Goal: Information Seeking & Learning: Find contact information

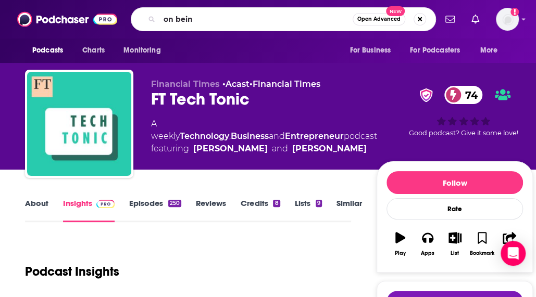
type input "on being"
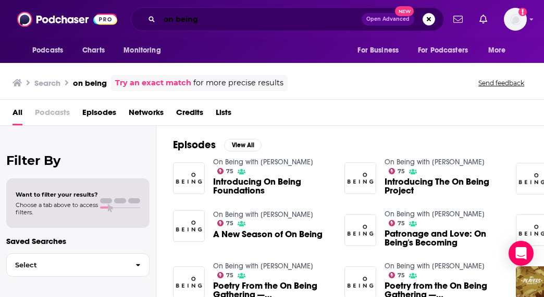
click at [244, 17] on input "on being" at bounding box center [260, 19] width 202 height 17
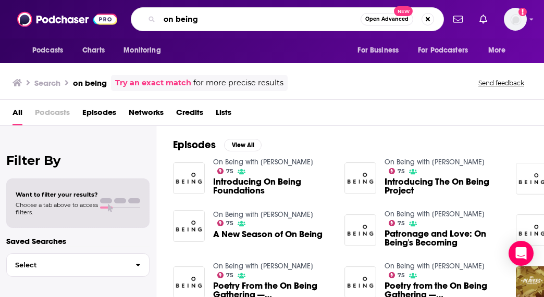
click at [244, 17] on input "on being" at bounding box center [259, 19] width 201 height 17
type input "Notes from [GEOGRAPHIC_DATA]"
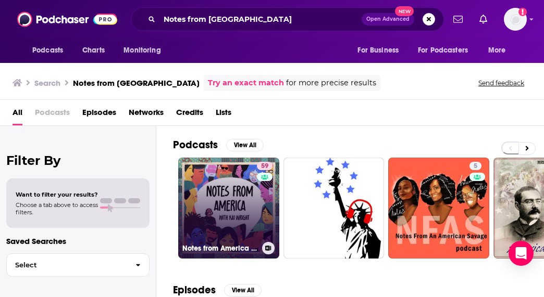
click at [242, 232] on link "59 Notes from America with [PERSON_NAME]" at bounding box center [228, 208] width 101 height 101
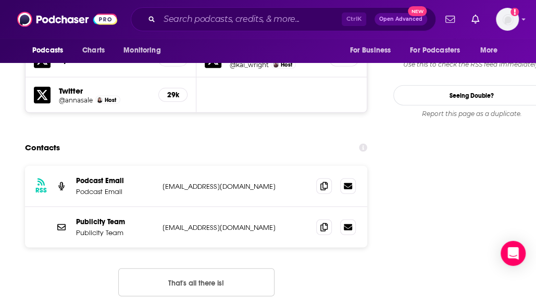
scroll to position [1011, 0]
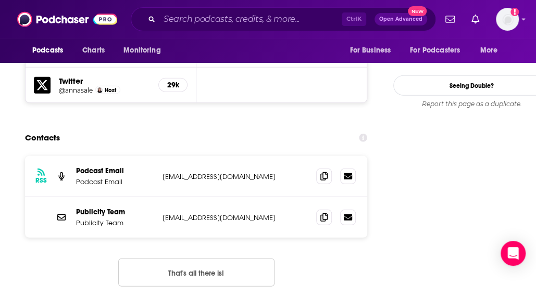
click at [273, 156] on div "RSS Podcast Email Podcast Email [EMAIL_ADDRESS][DOMAIN_NAME] [EMAIL_ADDRESS][DO…" at bounding box center [196, 176] width 342 height 41
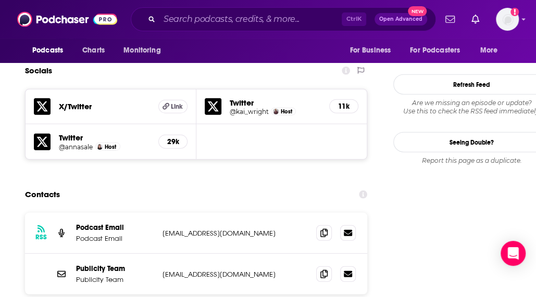
scroll to position [953, 0]
click at [269, 230] on p "[EMAIL_ADDRESS][DOMAIN_NAME]" at bounding box center [231, 234] width 138 height 9
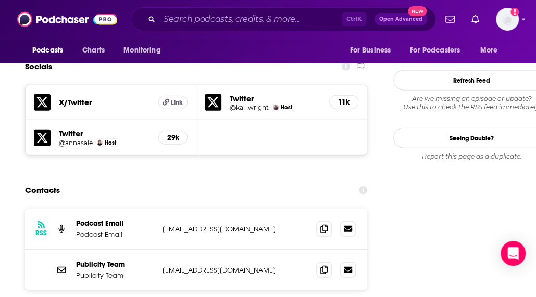
scroll to position [959, 0]
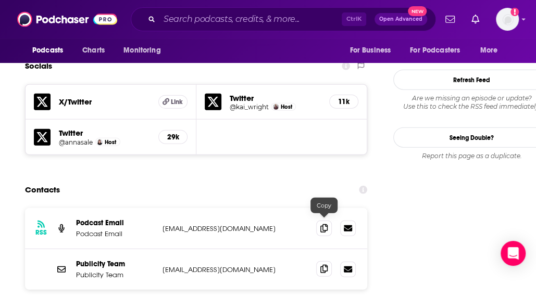
click at [322, 265] on icon at bounding box center [323, 269] width 7 height 8
click at [185, 13] on input "Search podcasts, credits, & more..." at bounding box center [250, 19] width 182 height 17
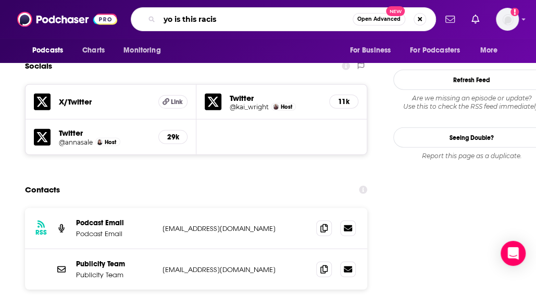
type input "yo is this racist"
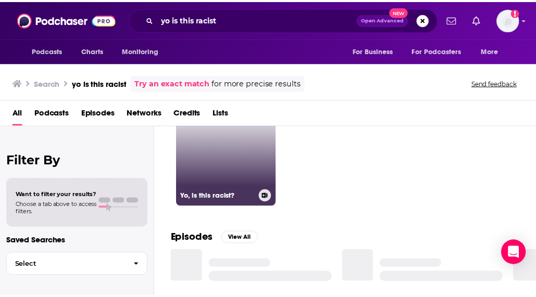
scroll to position [9, 0]
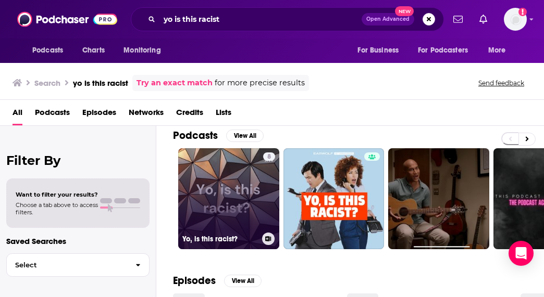
click at [245, 183] on link "[DEMOGRAPHIC_DATA], is this racist?" at bounding box center [228, 198] width 101 height 101
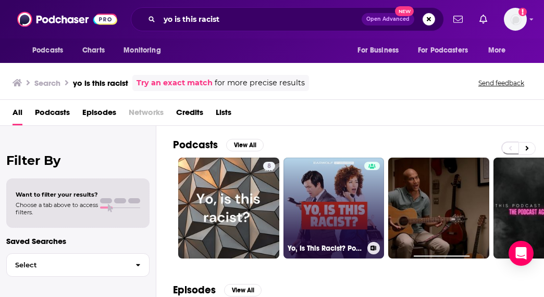
click at [296, 166] on link "Yo, Is This Racist? Podcast (Premium 2)" at bounding box center [333, 208] width 101 height 101
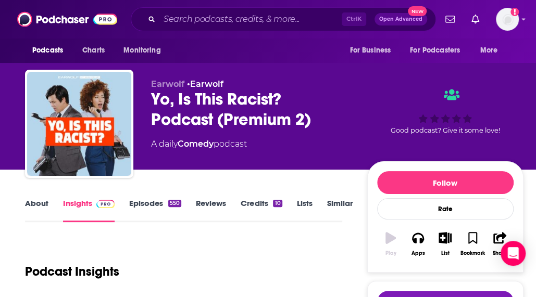
click at [296, 166] on div "Earwolf • Earwolf Yo, Is This Racist? Podcast (Premium 2) A daily Comedy podcas…" at bounding box center [337, 126] width 372 height 94
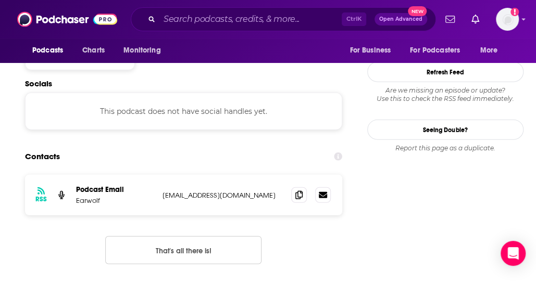
scroll to position [1015, 0]
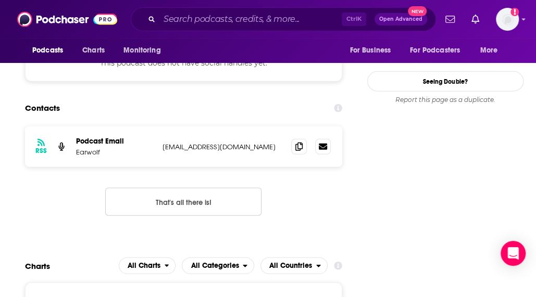
click at [296, 142] on div "RSS Podcast Email Earwolf [EMAIL_ADDRESS][DOMAIN_NAME] [EMAIL_ADDRESS][DOMAIN_N…" at bounding box center [183, 180] width 317 height 106
